Goal: Use online tool/utility: Utilize a website feature to perform a specific function

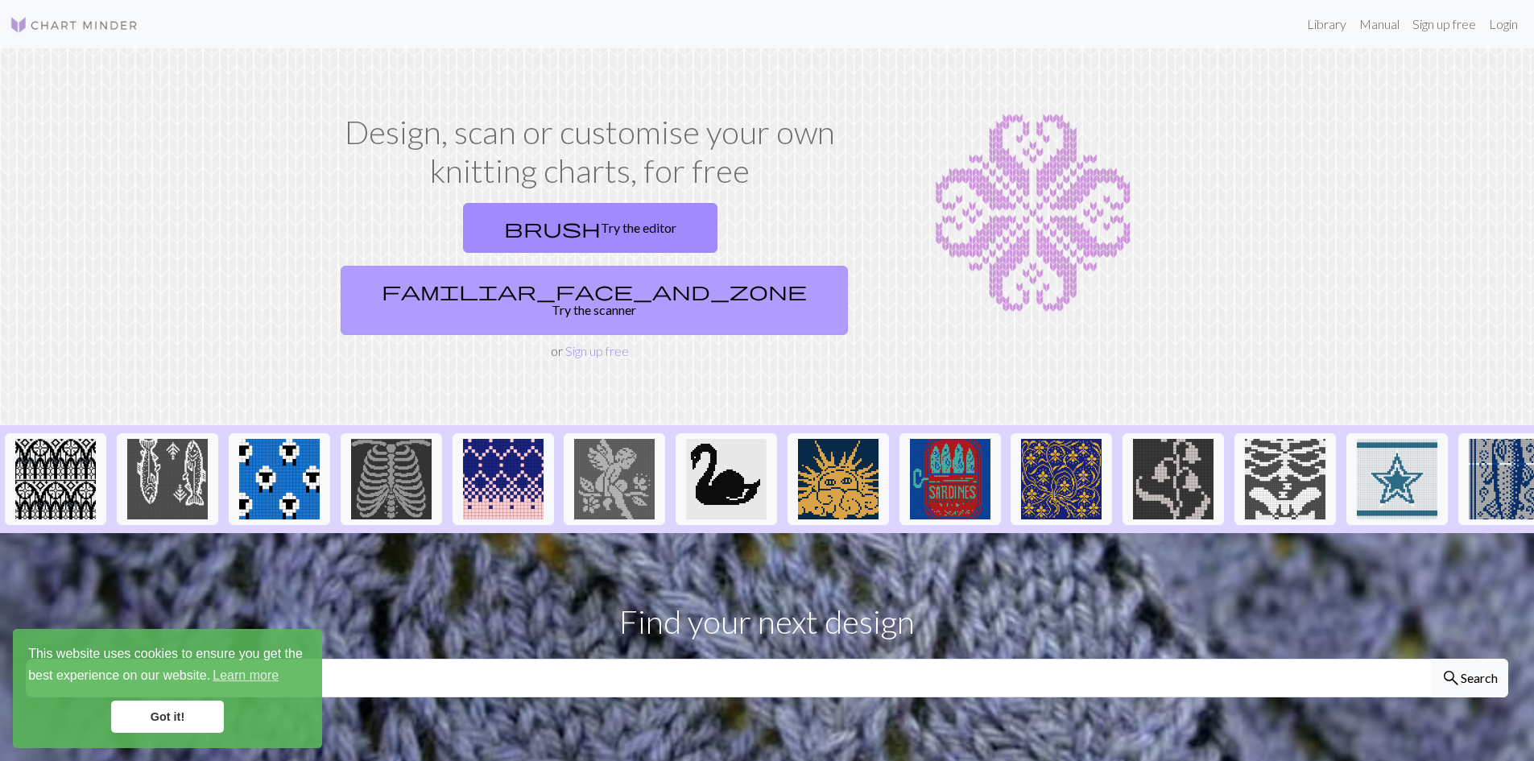
click at [689, 266] on link "familiar_face_and_zone Try the scanner" at bounding box center [594, 300] width 507 height 69
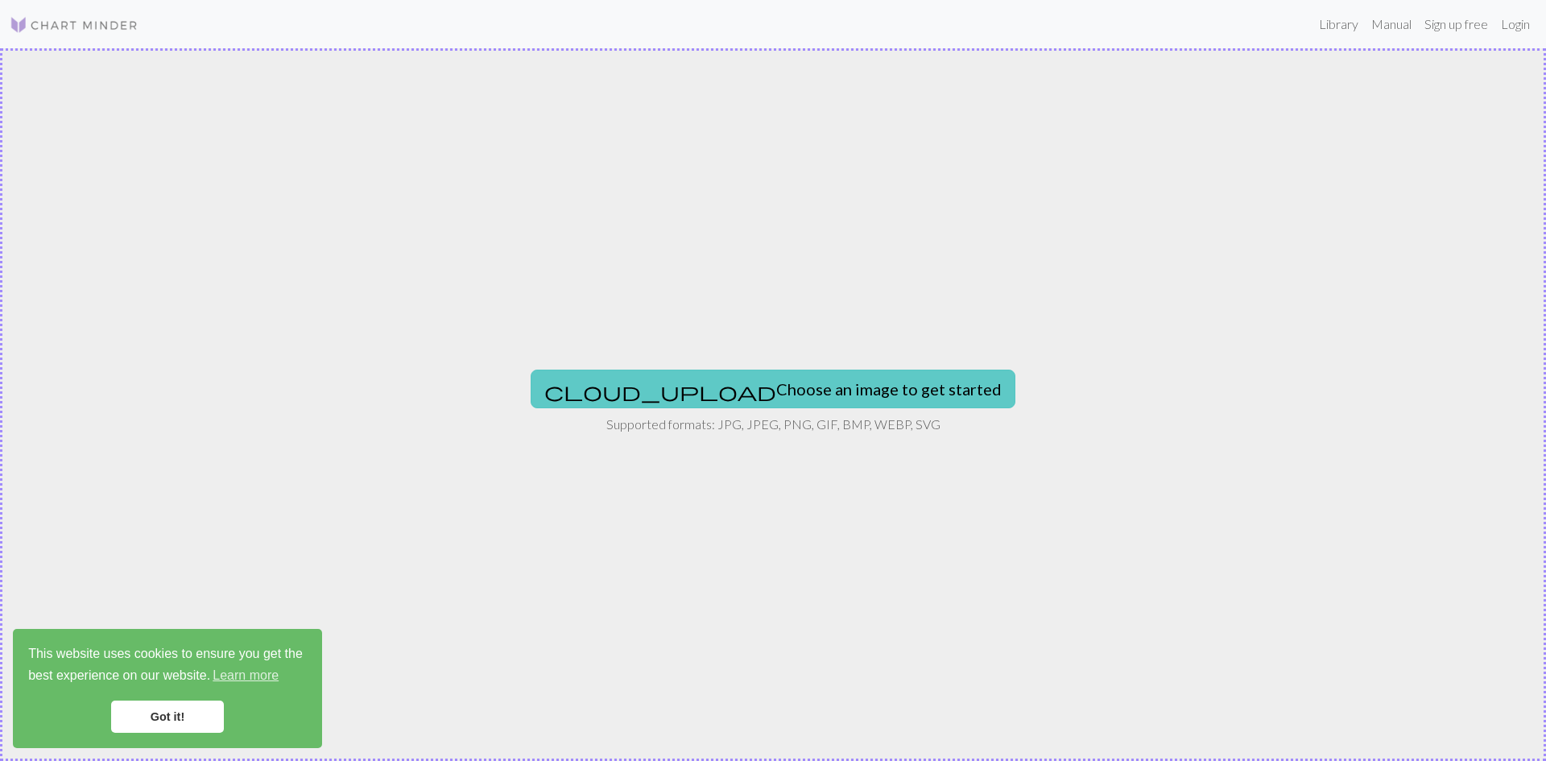
click at [750, 395] on button "cloud_upload Choose an image to get started" at bounding box center [773, 389] width 485 height 39
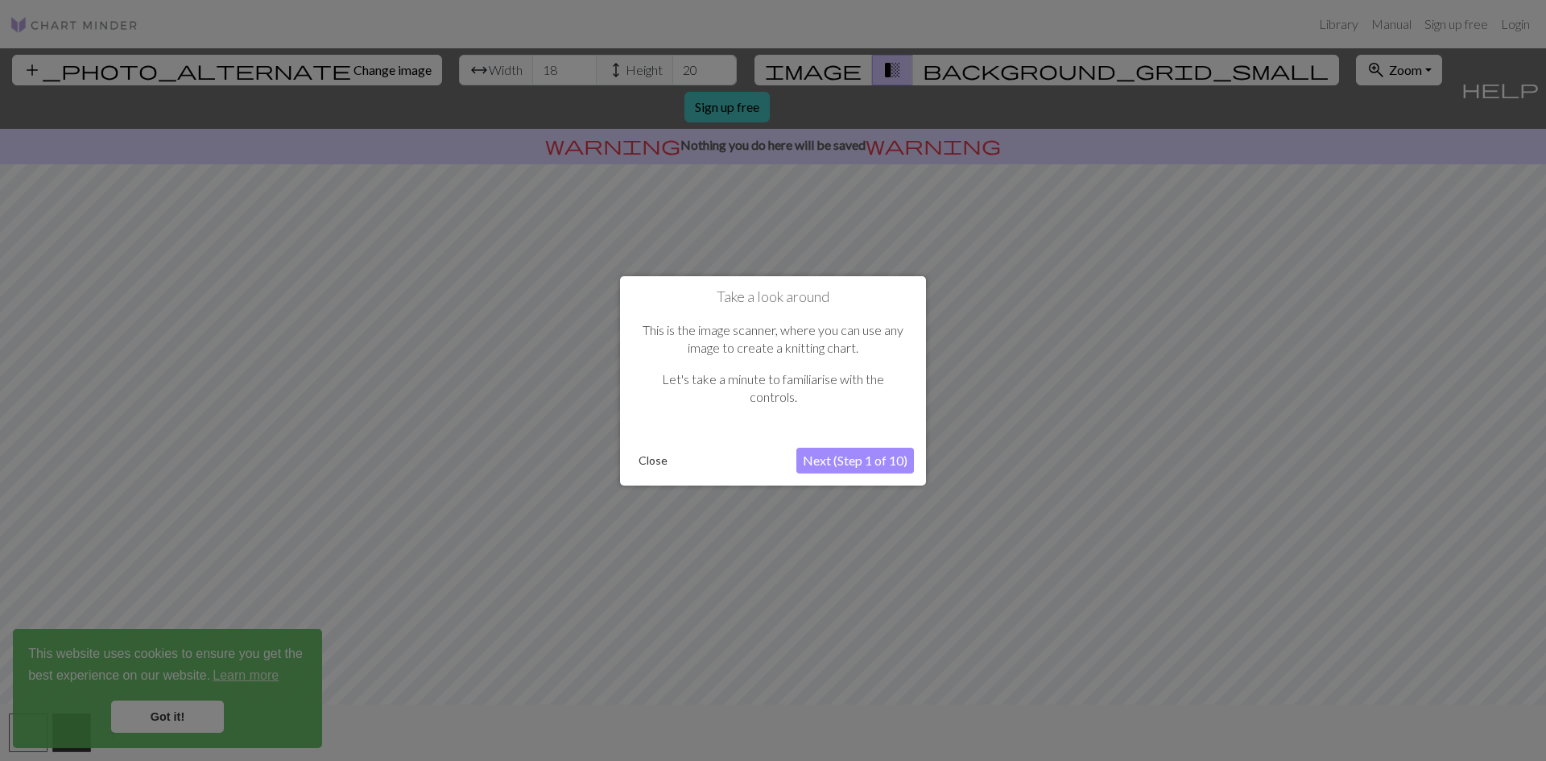
click at [1137, 365] on div at bounding box center [773, 380] width 1546 height 761
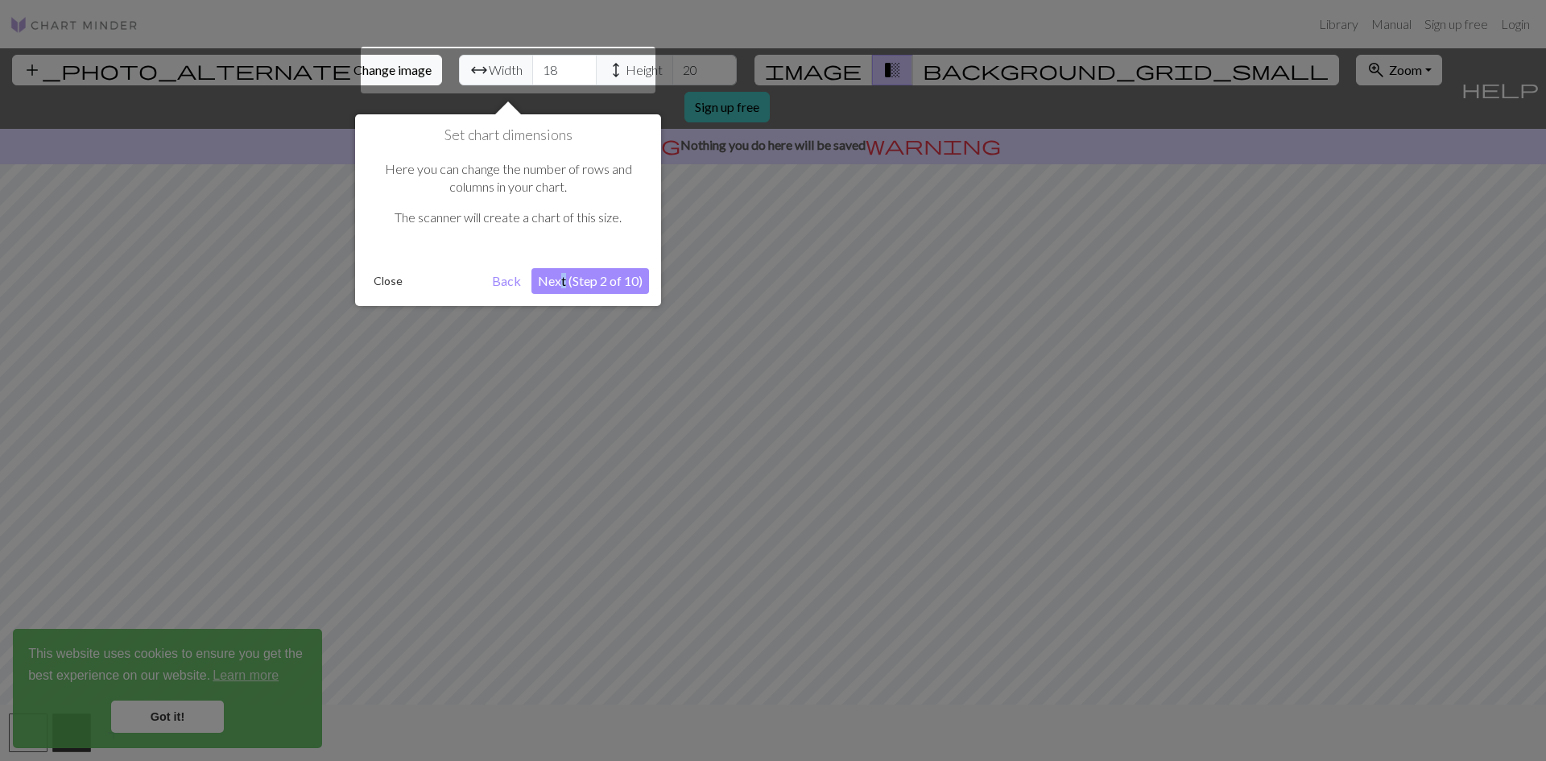
click at [564, 294] on div "Set chart dimensions Here you can change the number of rows and columns in your…" at bounding box center [508, 210] width 306 height 192
click at [580, 278] on button "Next (Step 2 of 10)" at bounding box center [590, 281] width 118 height 26
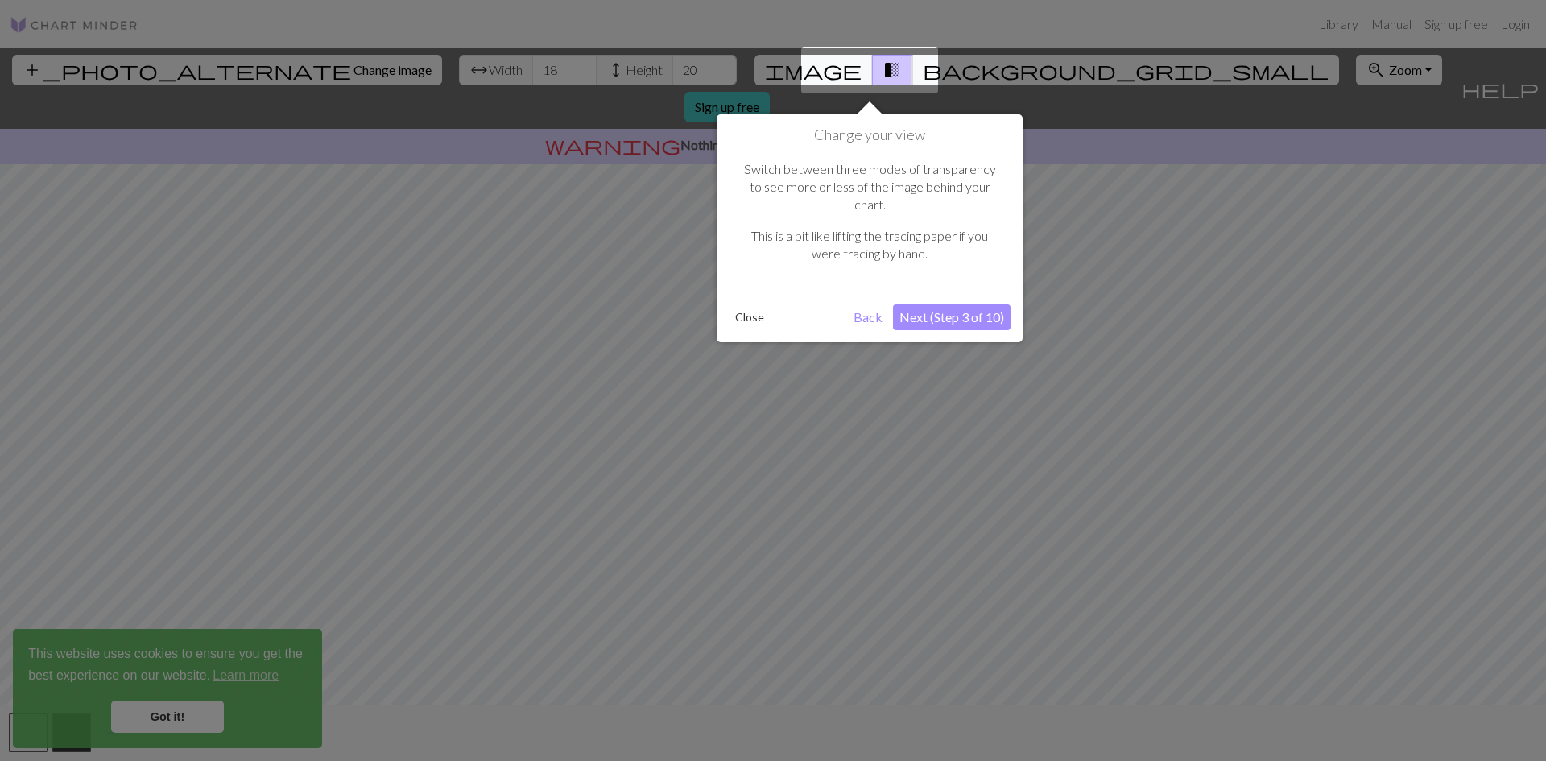
click at [971, 304] on button "Next (Step 3 of 10)" at bounding box center [952, 317] width 118 height 26
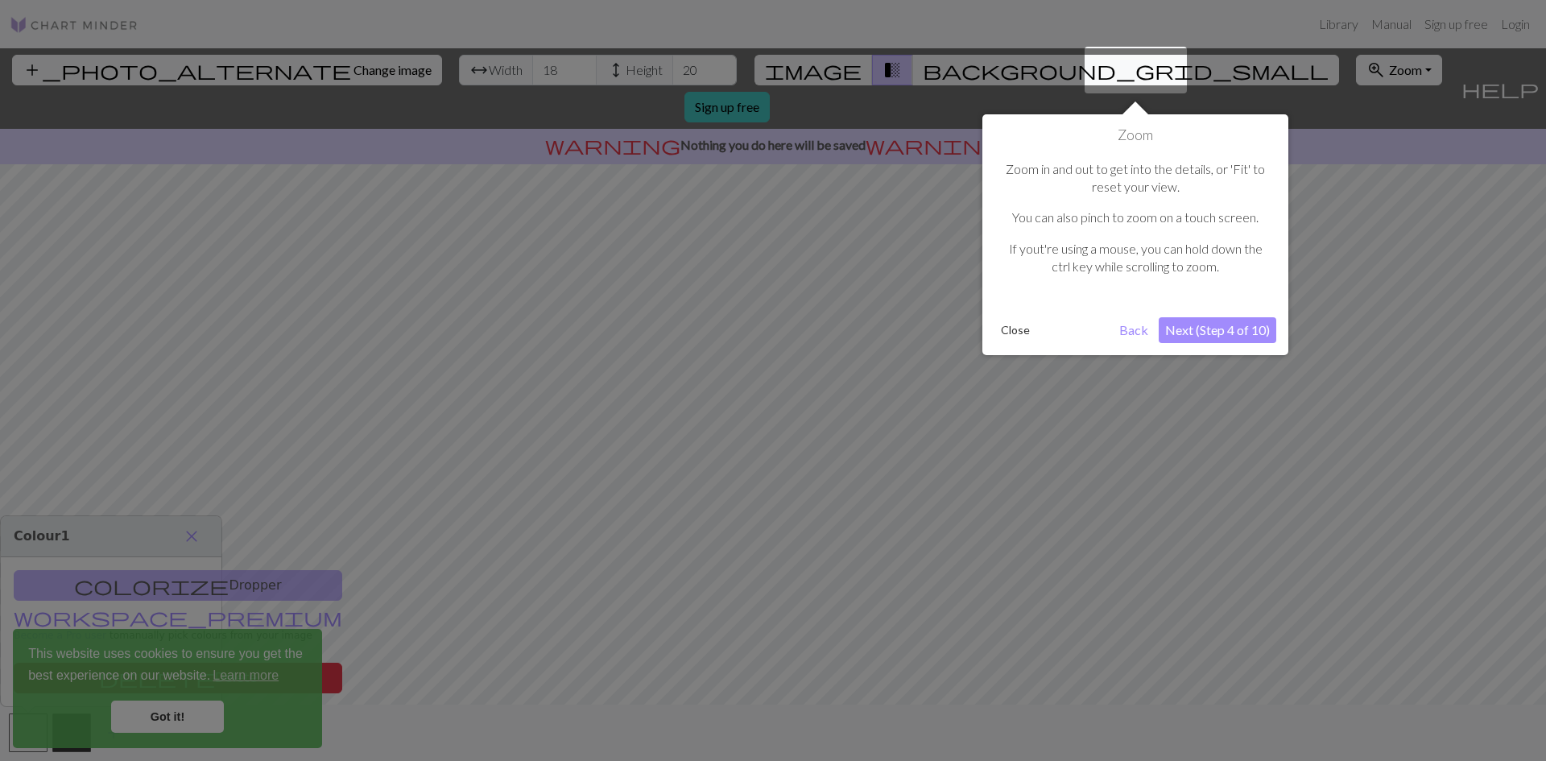
click at [1225, 318] on button "Next (Step 4 of 10)" at bounding box center [1218, 330] width 118 height 26
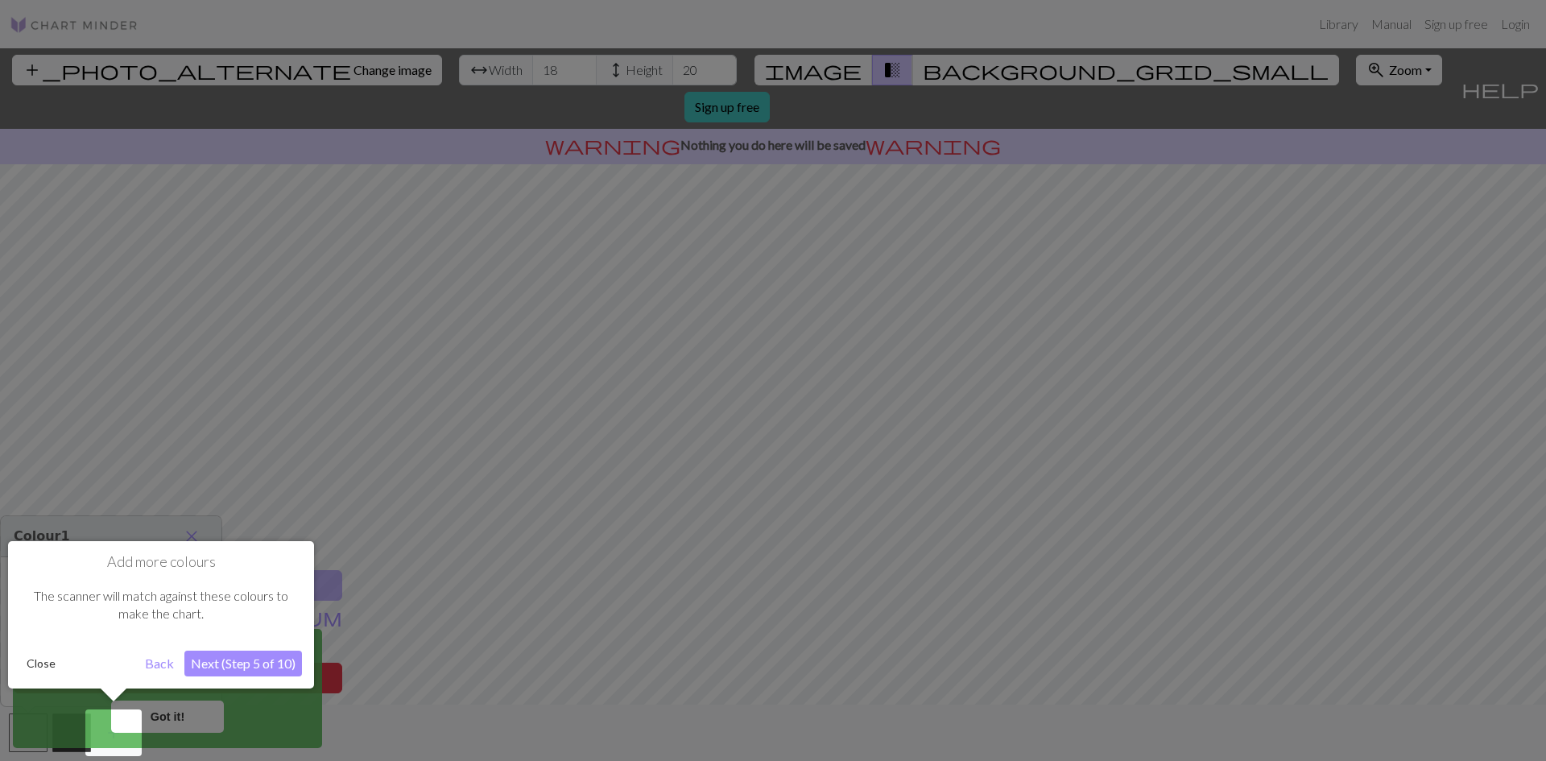
click at [256, 663] on button "Next (Step 5 of 10)" at bounding box center [243, 664] width 118 height 26
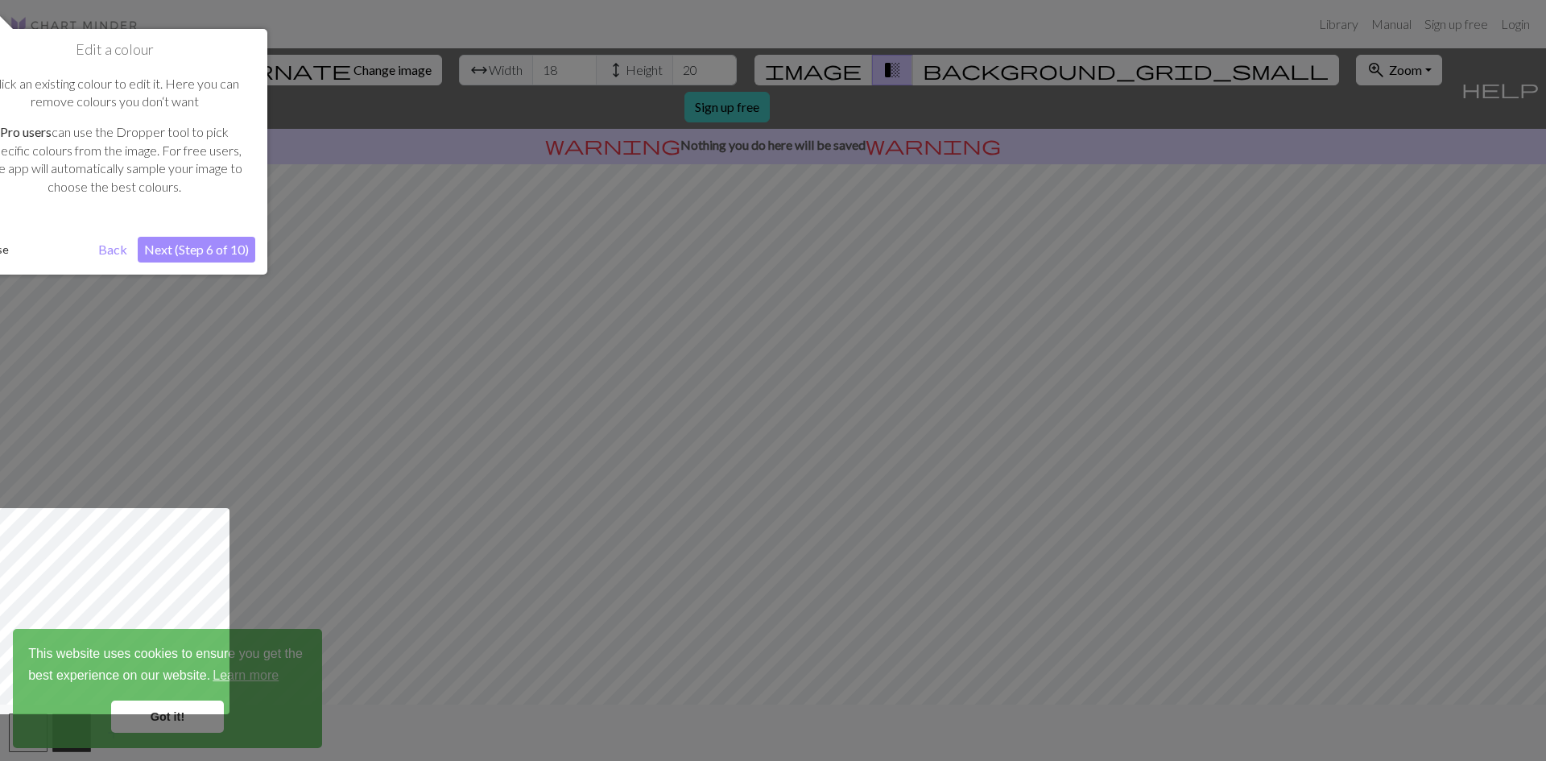
click at [209, 257] on button "Next (Step 6 of 10)" at bounding box center [197, 250] width 118 height 26
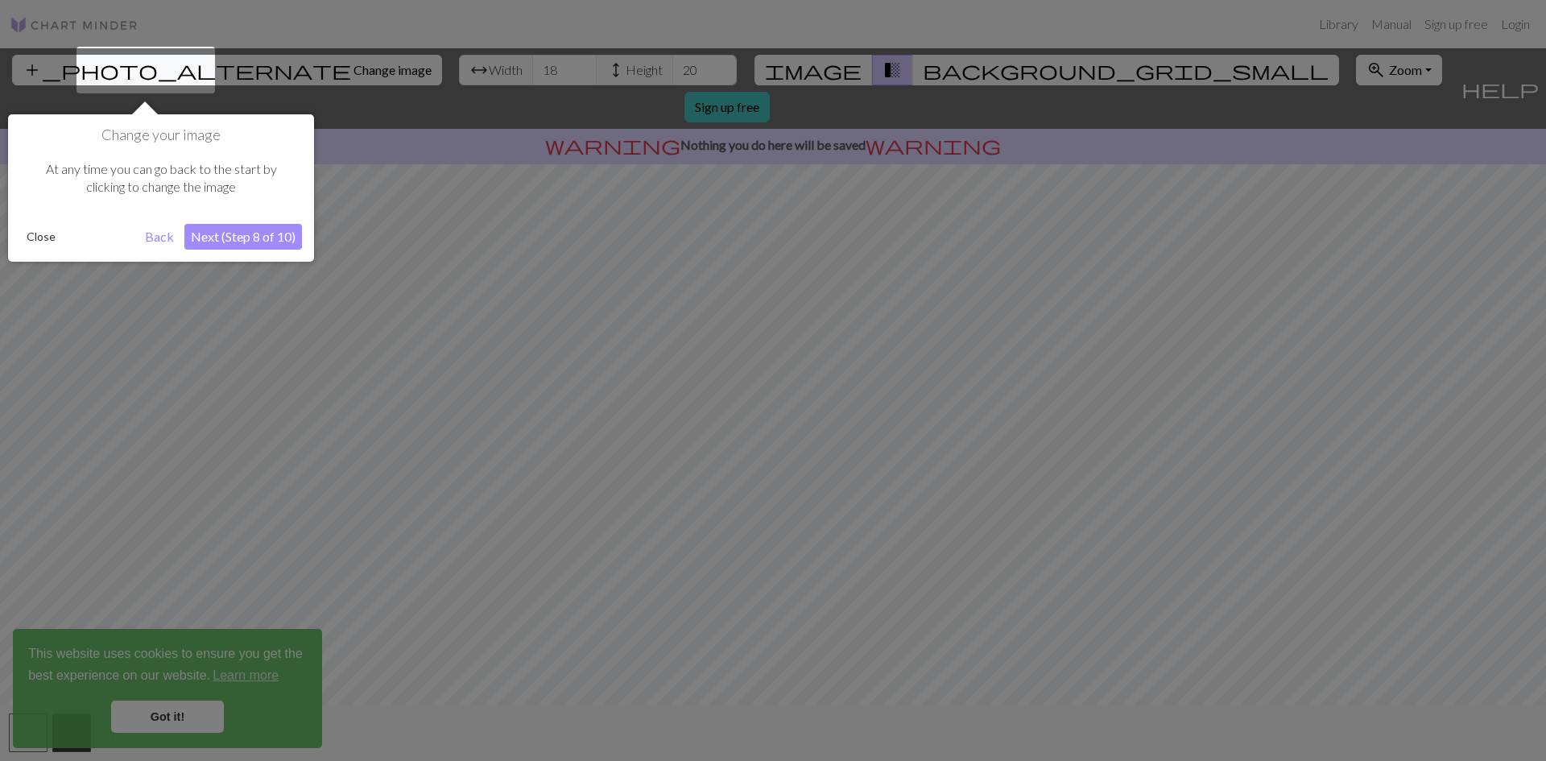
click at [283, 234] on button "Next (Step 8 of 10)" at bounding box center [243, 237] width 118 height 26
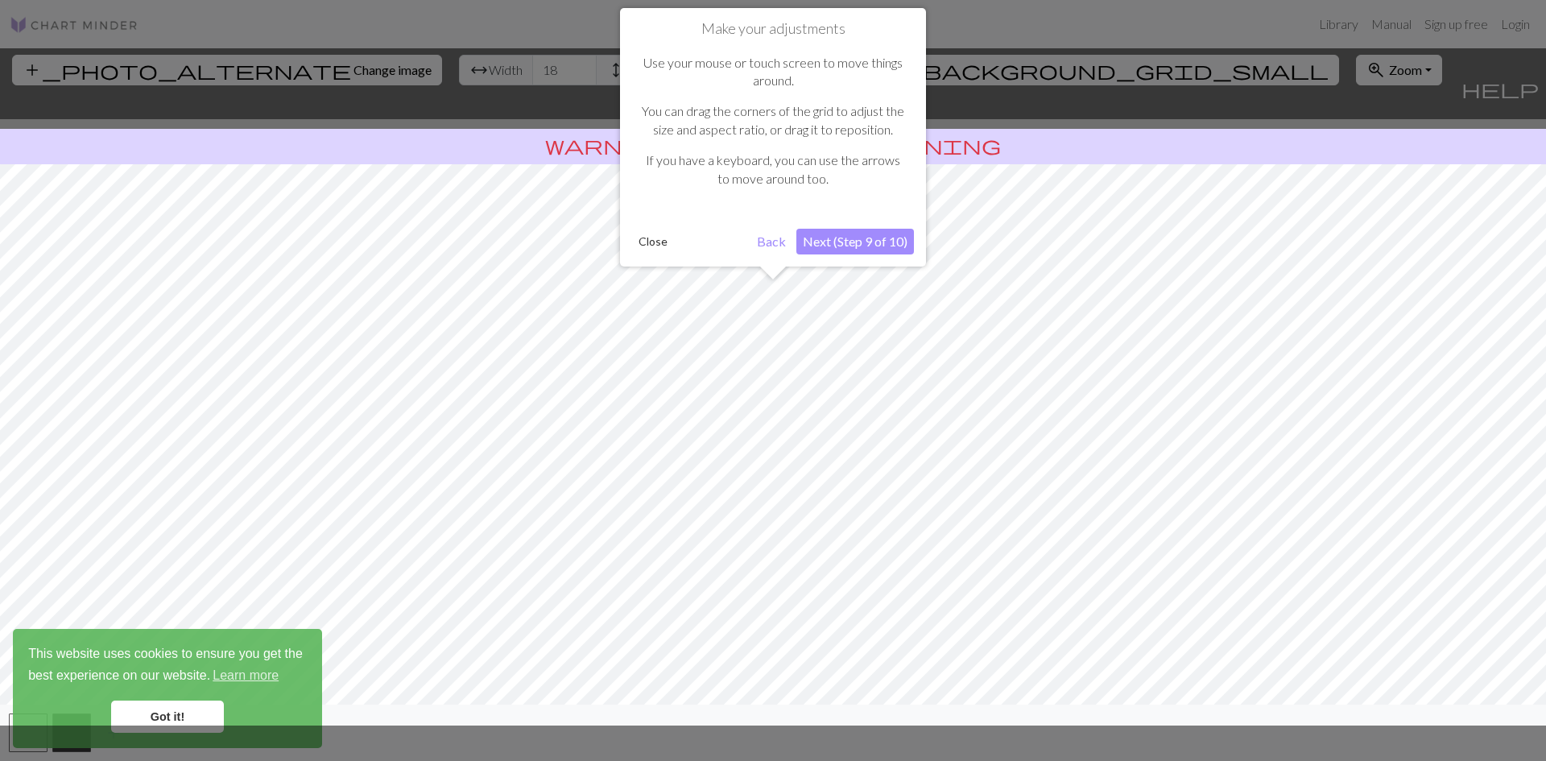
click at [828, 244] on button "Next (Step 9 of 10)" at bounding box center [855, 242] width 118 height 26
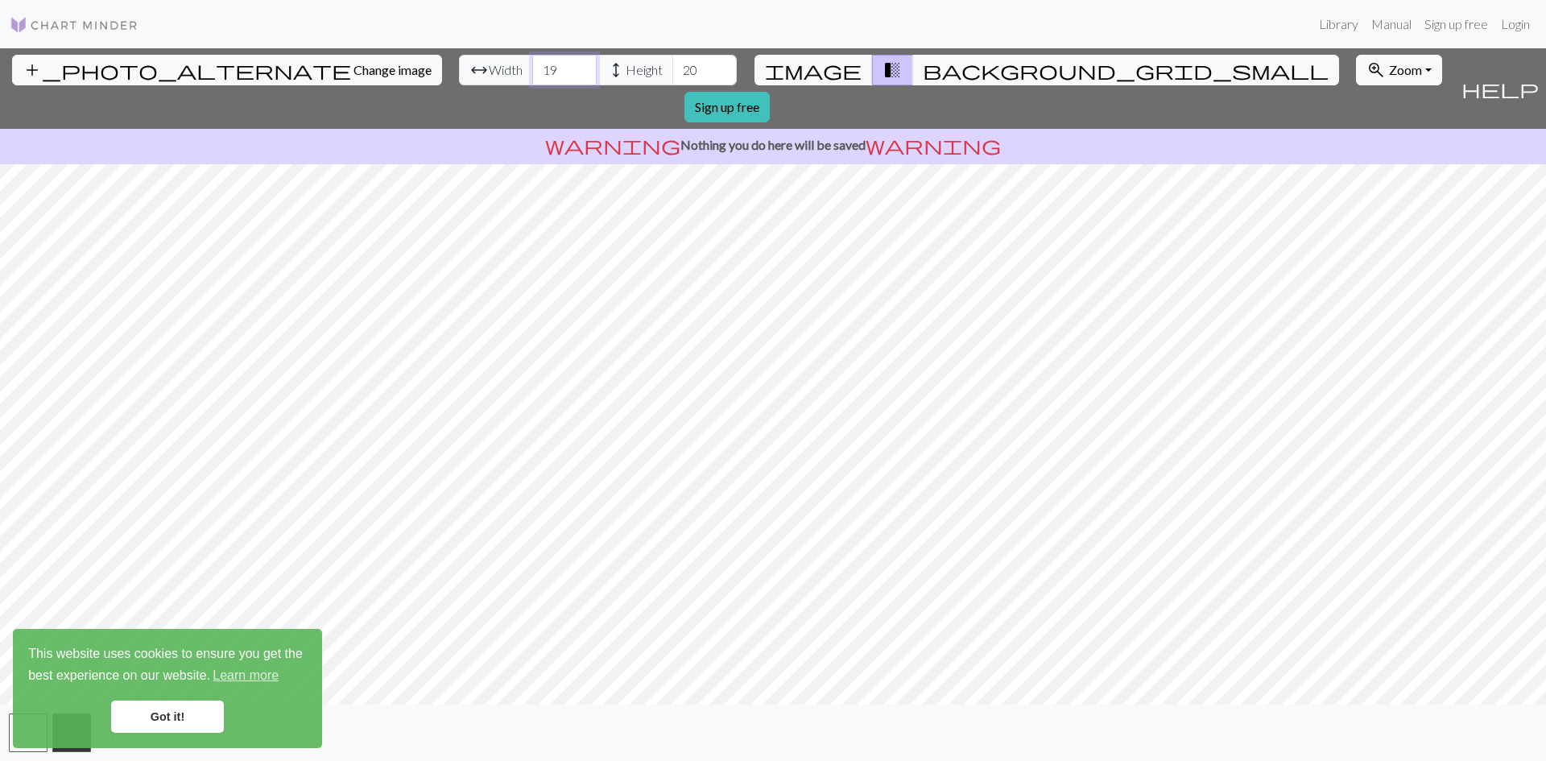
click at [532, 68] on input "19" at bounding box center [564, 70] width 64 height 31
click at [532, 70] on input "18" at bounding box center [564, 70] width 64 height 31
click at [532, 70] on input "17" at bounding box center [564, 70] width 64 height 31
click at [532, 70] on input "16" at bounding box center [564, 70] width 64 height 31
click at [532, 70] on input "15" at bounding box center [564, 70] width 64 height 31
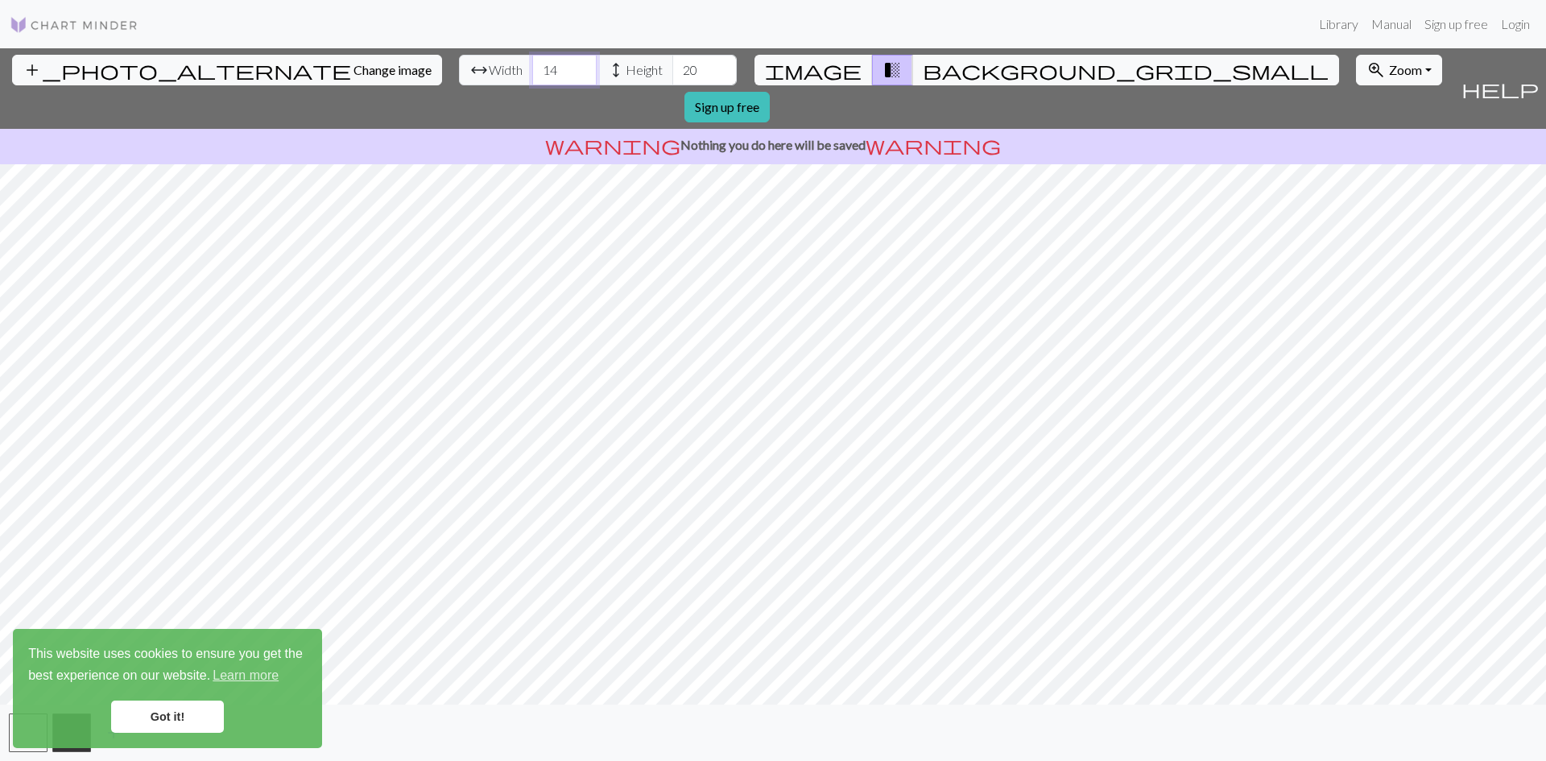
click at [532, 70] on input "14" at bounding box center [564, 70] width 64 height 31
click at [532, 70] on input "13" at bounding box center [564, 70] width 64 height 31
click at [532, 76] on input "12" at bounding box center [564, 70] width 64 height 31
click at [532, 76] on input "11" at bounding box center [564, 70] width 64 height 31
click at [532, 76] on input "10" at bounding box center [564, 70] width 64 height 31
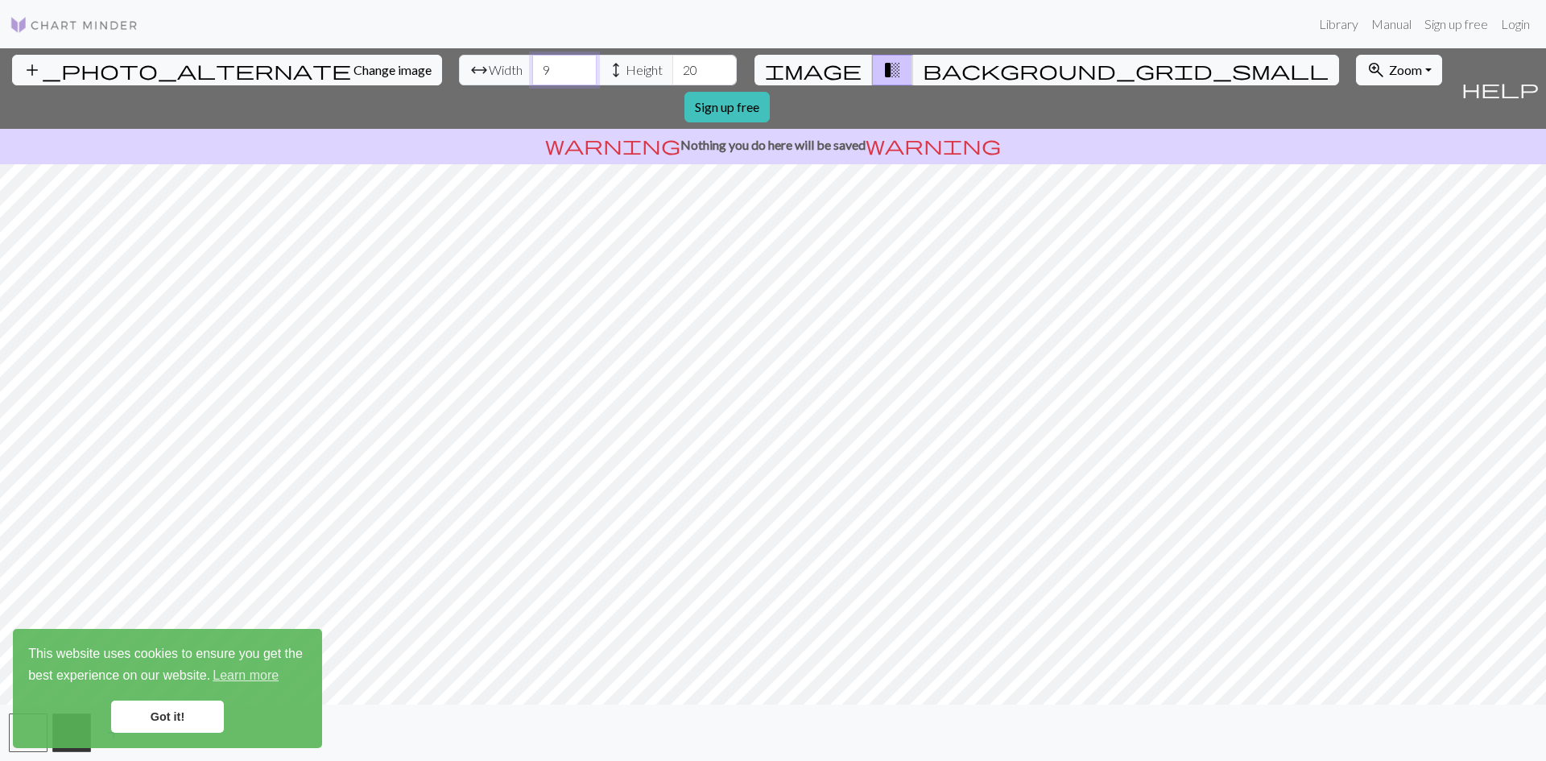
click at [532, 76] on input "9" at bounding box center [564, 70] width 64 height 31
click at [532, 76] on input "8" at bounding box center [564, 70] width 64 height 31
click at [532, 76] on input "7" at bounding box center [564, 70] width 64 height 31
click at [532, 76] on input "6" at bounding box center [564, 70] width 64 height 31
click at [532, 76] on input "5" at bounding box center [564, 70] width 64 height 31
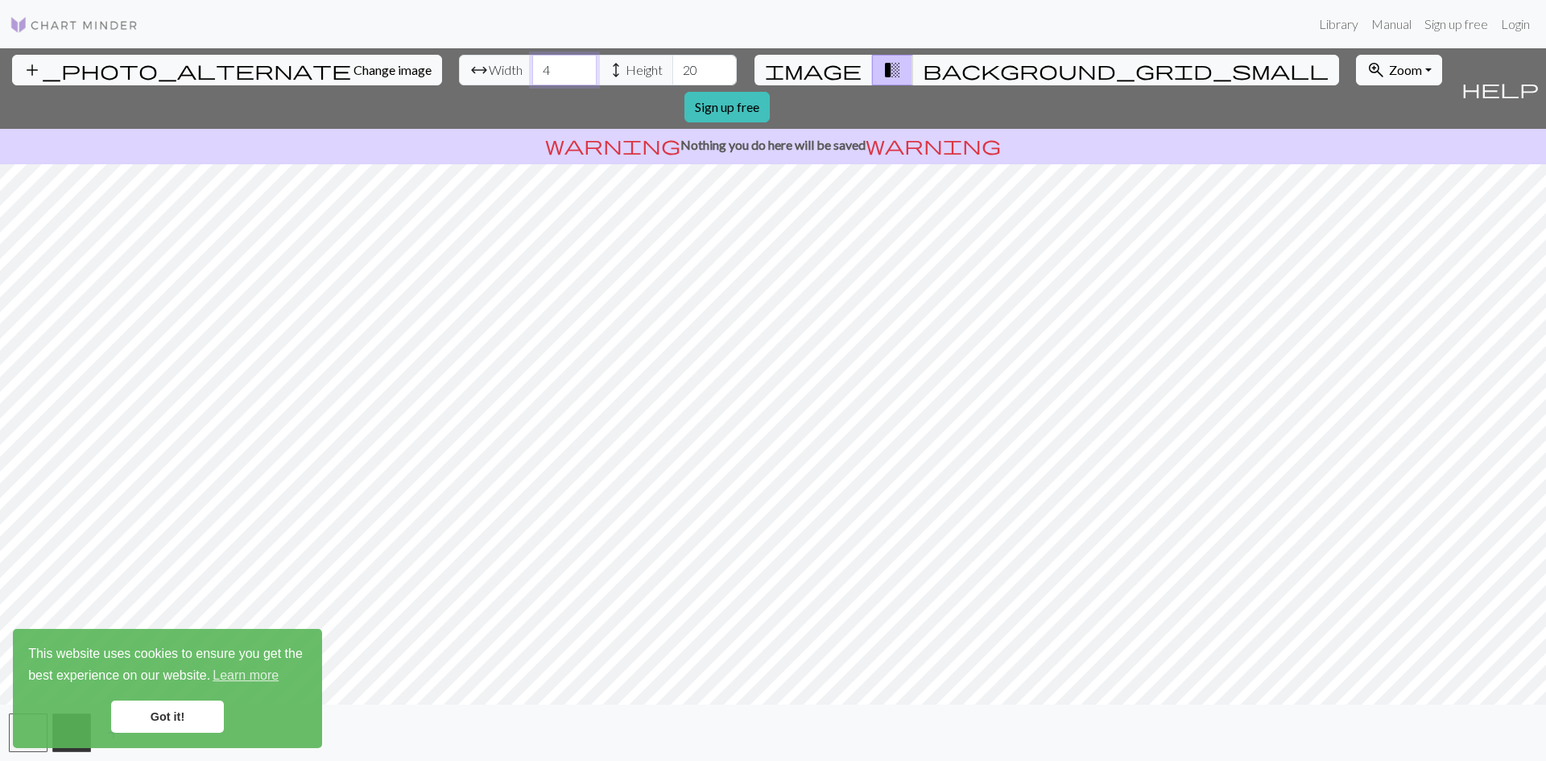
click at [532, 76] on input "4" at bounding box center [564, 70] width 64 height 31
click at [532, 57] on input "4" at bounding box center [564, 70] width 64 height 31
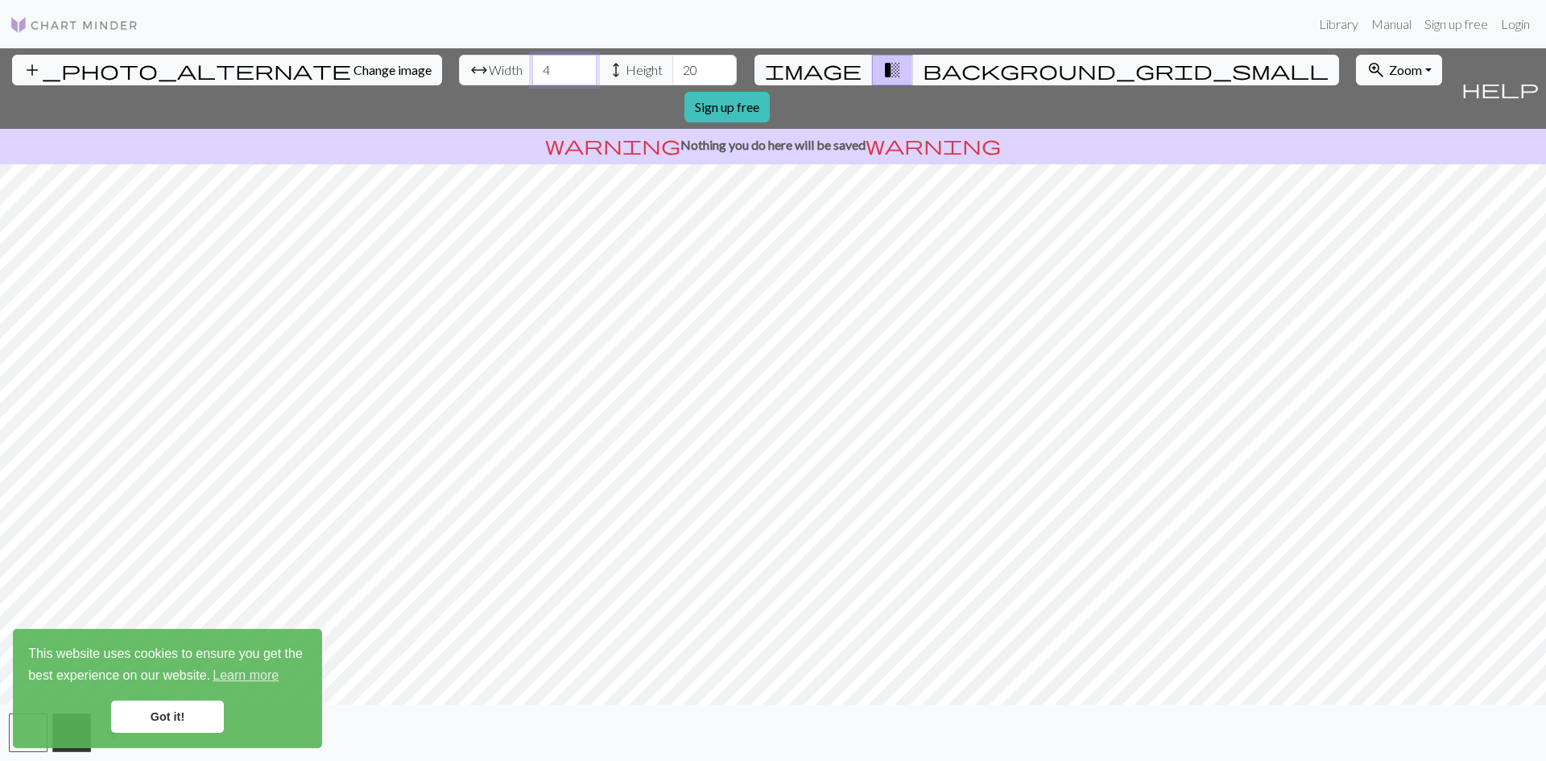
drag, startPoint x: 469, startPoint y: 73, endPoint x: 427, endPoint y: 80, distance: 42.4
click at [459, 80] on div "arrow_range Width 4 height Height 20" at bounding box center [598, 70] width 278 height 31
type input "3"
type input "40"
drag, startPoint x: 618, startPoint y: 67, endPoint x: 580, endPoint y: 68, distance: 38.7
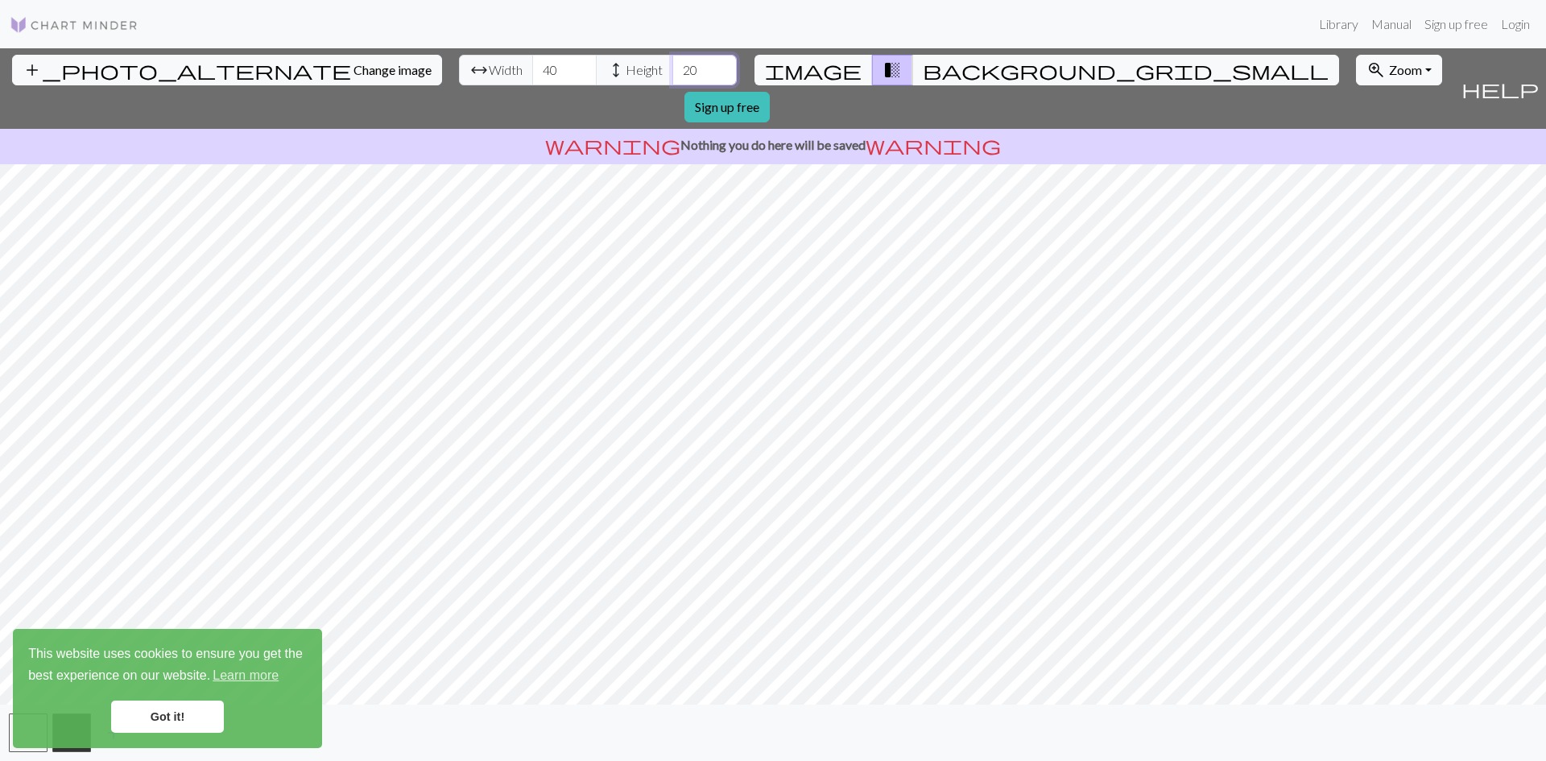
click at [672, 68] on input "20" at bounding box center [704, 70] width 64 height 31
click at [831, 76] on span "image" at bounding box center [813, 70] width 97 height 23
click at [882, 68] on span "transition_fade" at bounding box center [891, 70] width 19 height 23
drag, startPoint x: 618, startPoint y: 73, endPoint x: 576, endPoint y: 73, distance: 41.9
click at [576, 73] on div "arrow_range Width 40 height Height 40" at bounding box center [598, 70] width 278 height 31
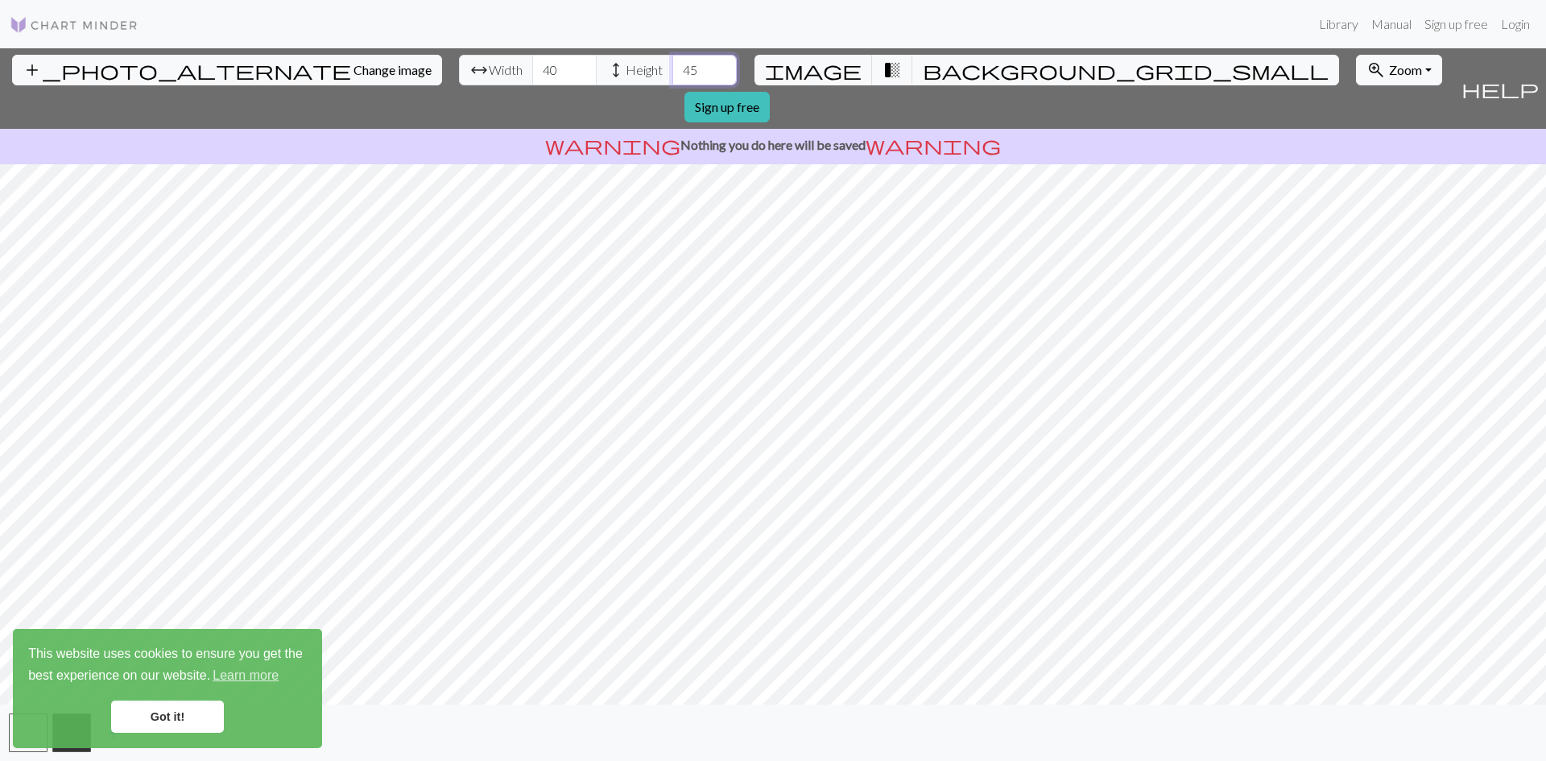
type input "4"
type input "5"
drag, startPoint x: 613, startPoint y: 67, endPoint x: 564, endPoint y: 73, distance: 50.3
click at [565, 75] on div "arrow_range Width 40 height Height 60" at bounding box center [598, 70] width 278 height 31
click at [672, 70] on input "70" at bounding box center [704, 70] width 64 height 31
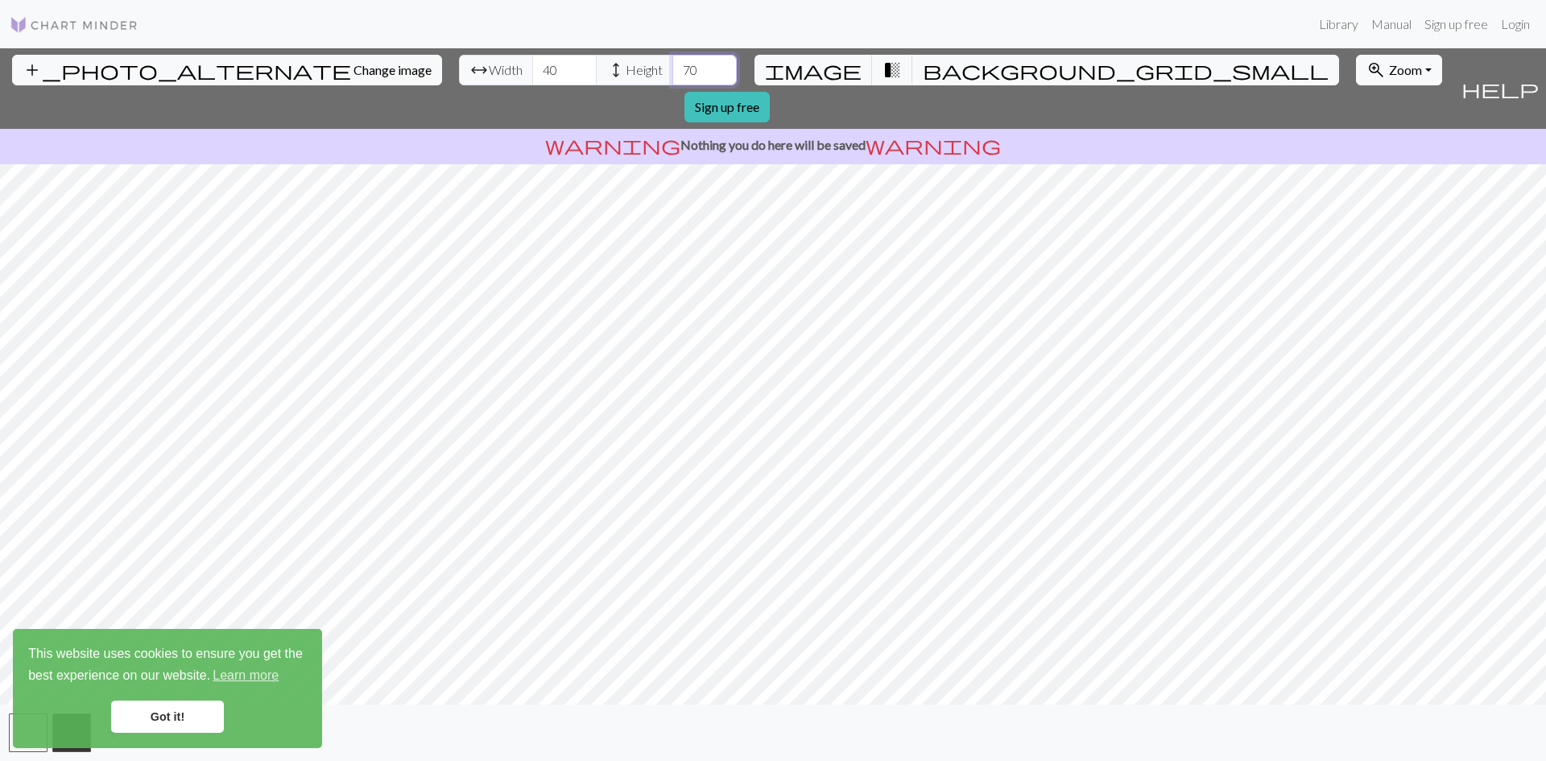
type input "70"
